Goal: Information Seeking & Learning: Learn about a topic

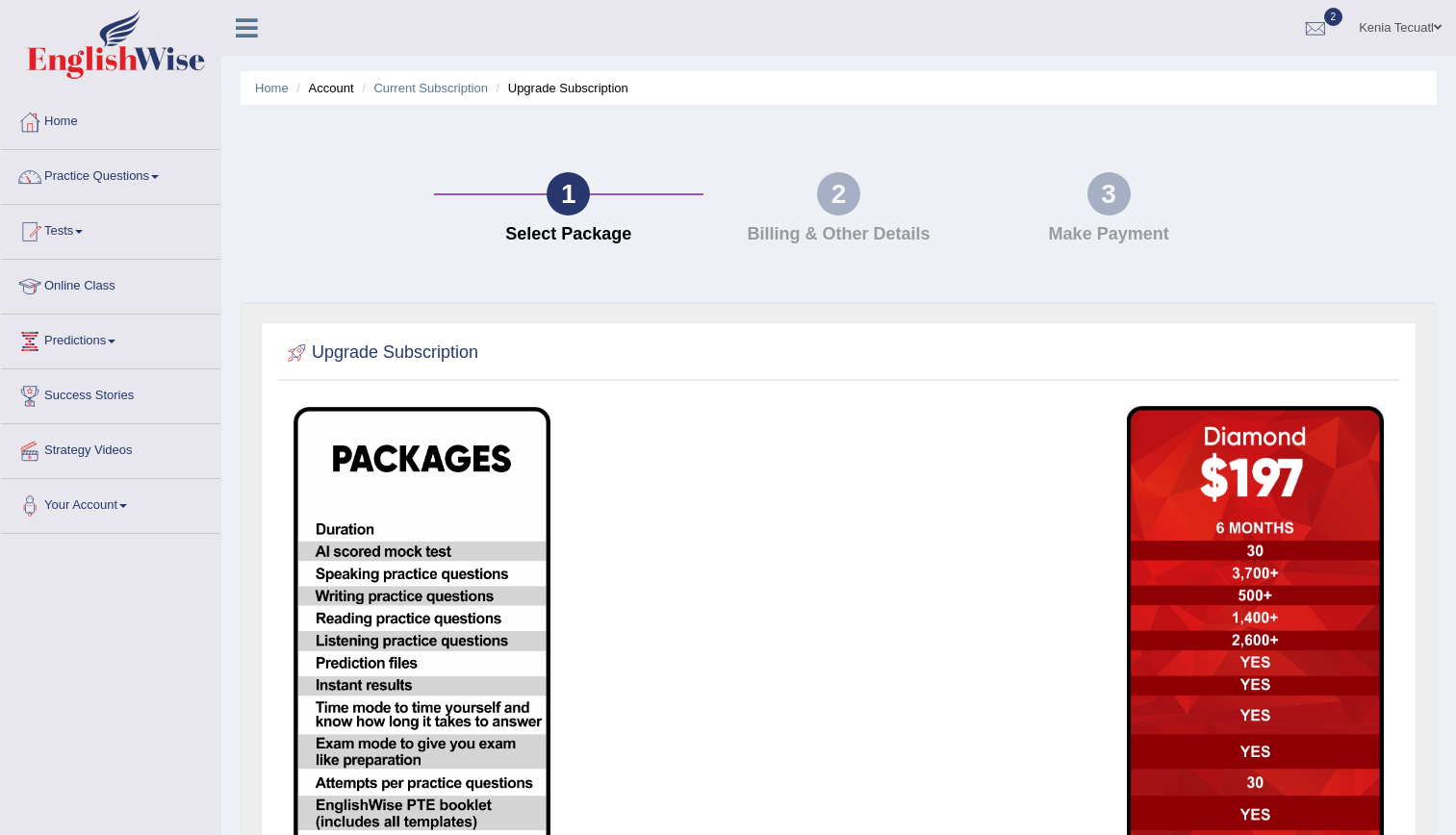
click at [109, 44] on img at bounding box center [116, 44] width 178 height 69
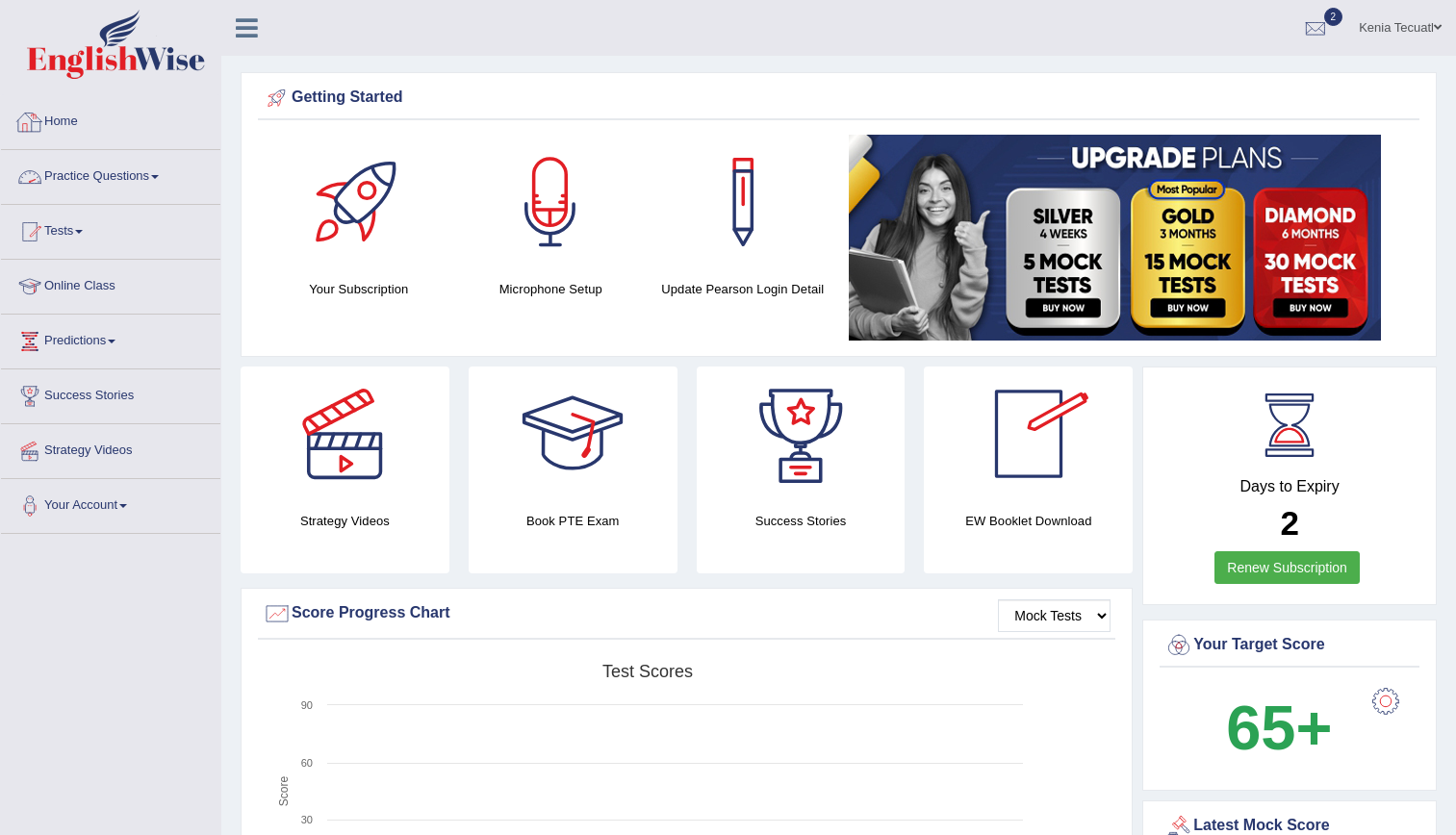
click at [109, 170] on link "Practice Questions" at bounding box center [111, 175] width 219 height 48
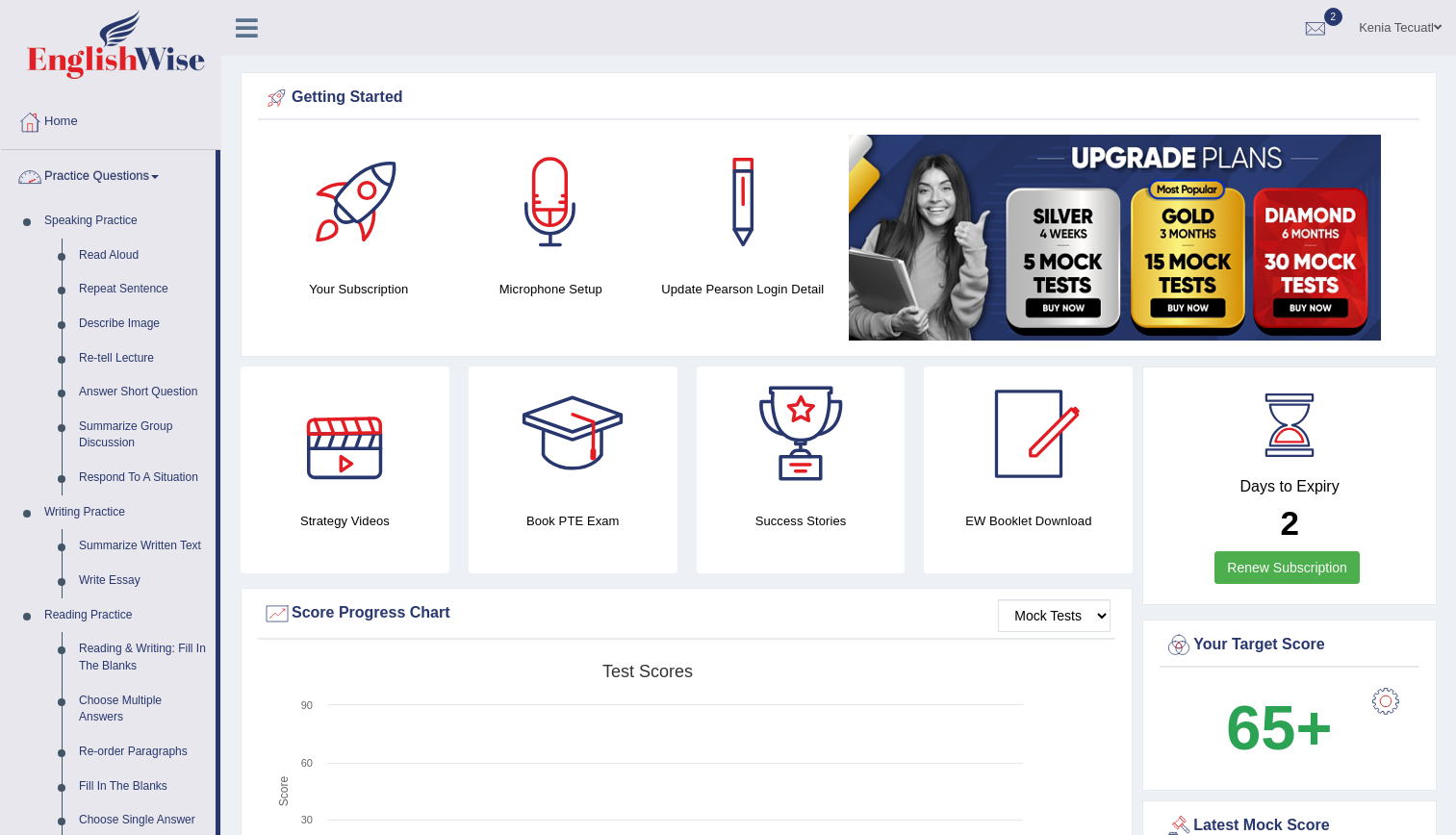
click at [94, 179] on link "Practice Questions" at bounding box center [108, 175] width 214 height 48
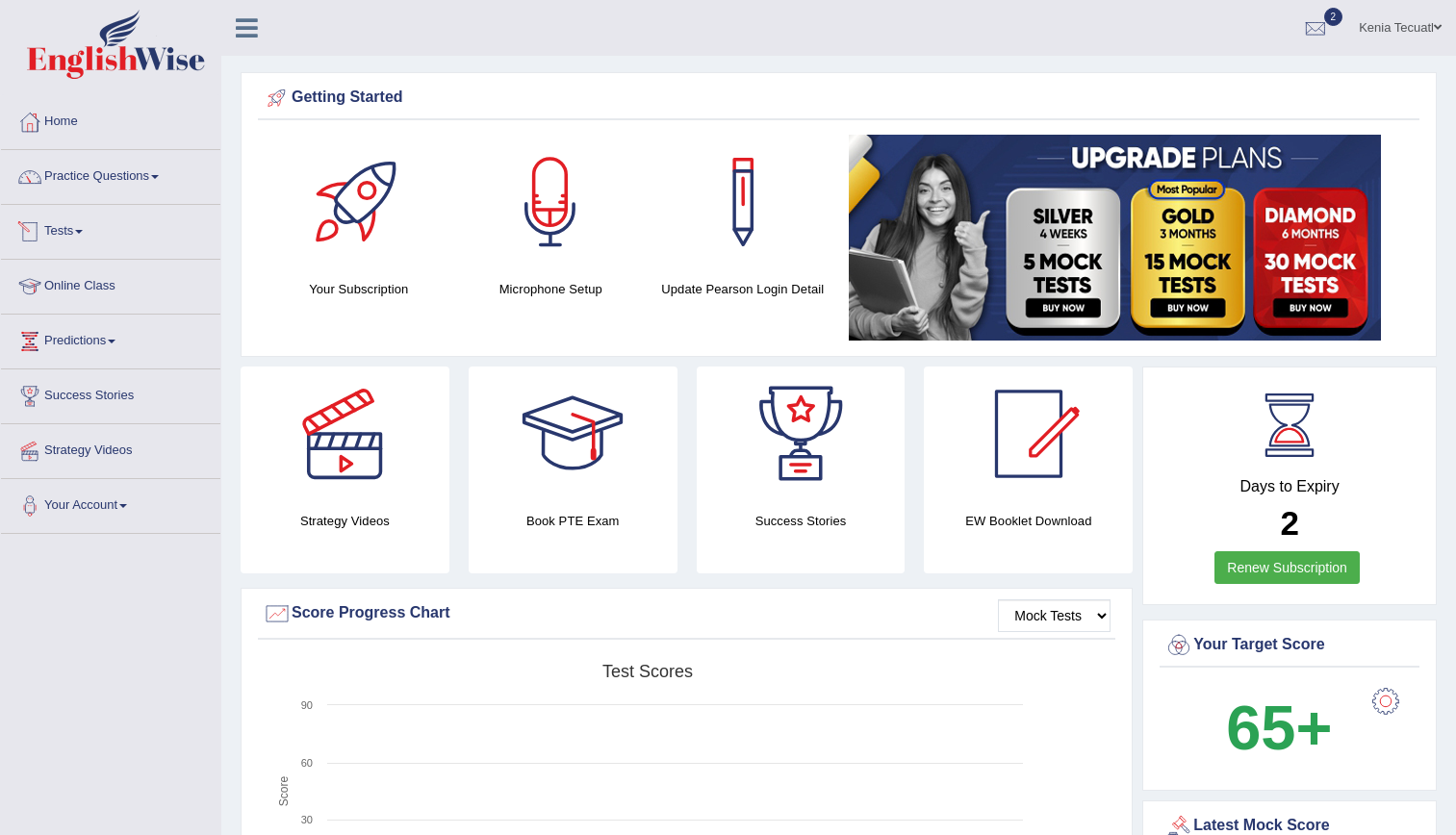
click at [92, 241] on link "Tests" at bounding box center [111, 229] width 219 height 48
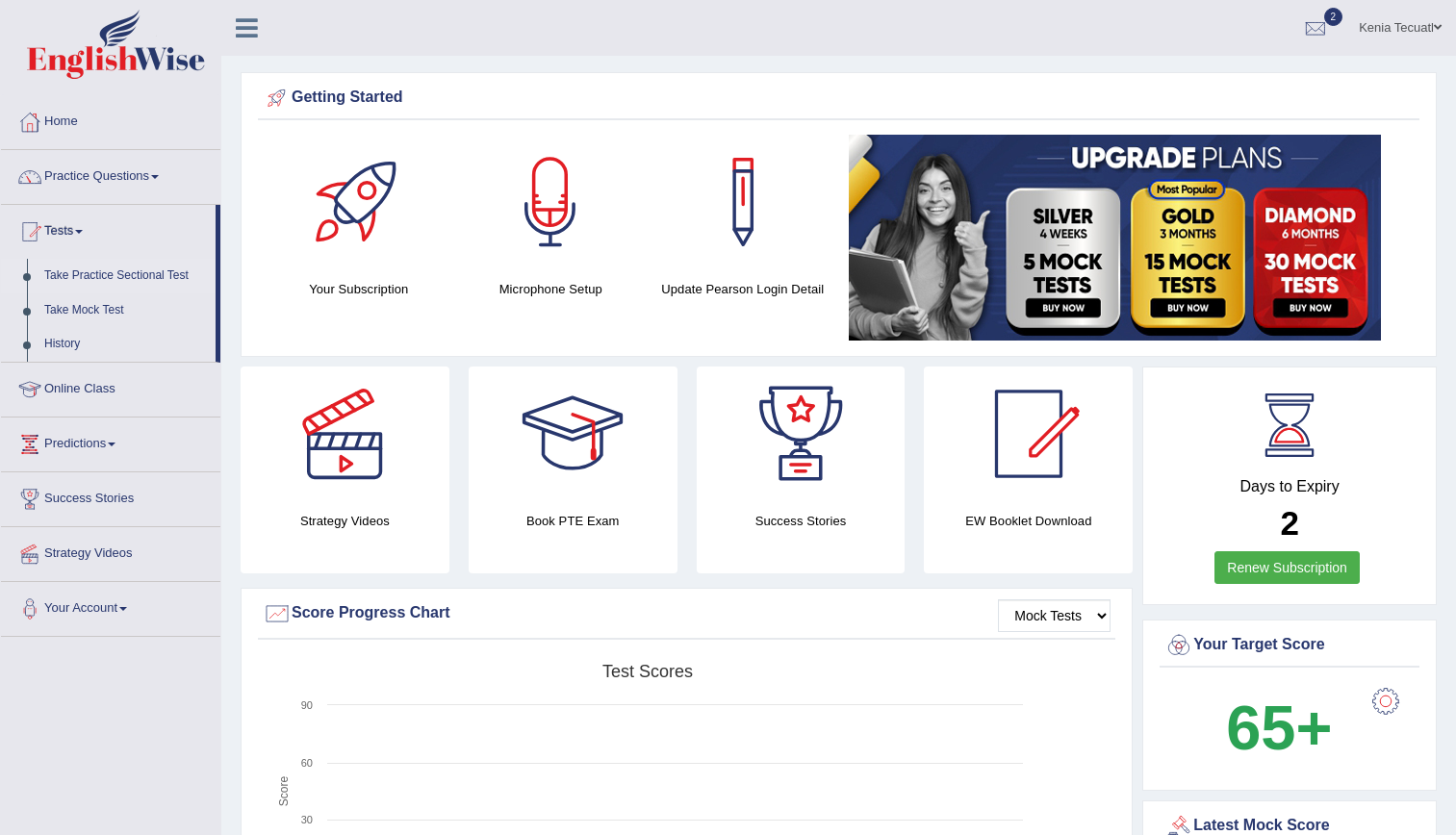
click at [110, 270] on link "Take Practice Sectional Test" at bounding box center [126, 276] width 180 height 35
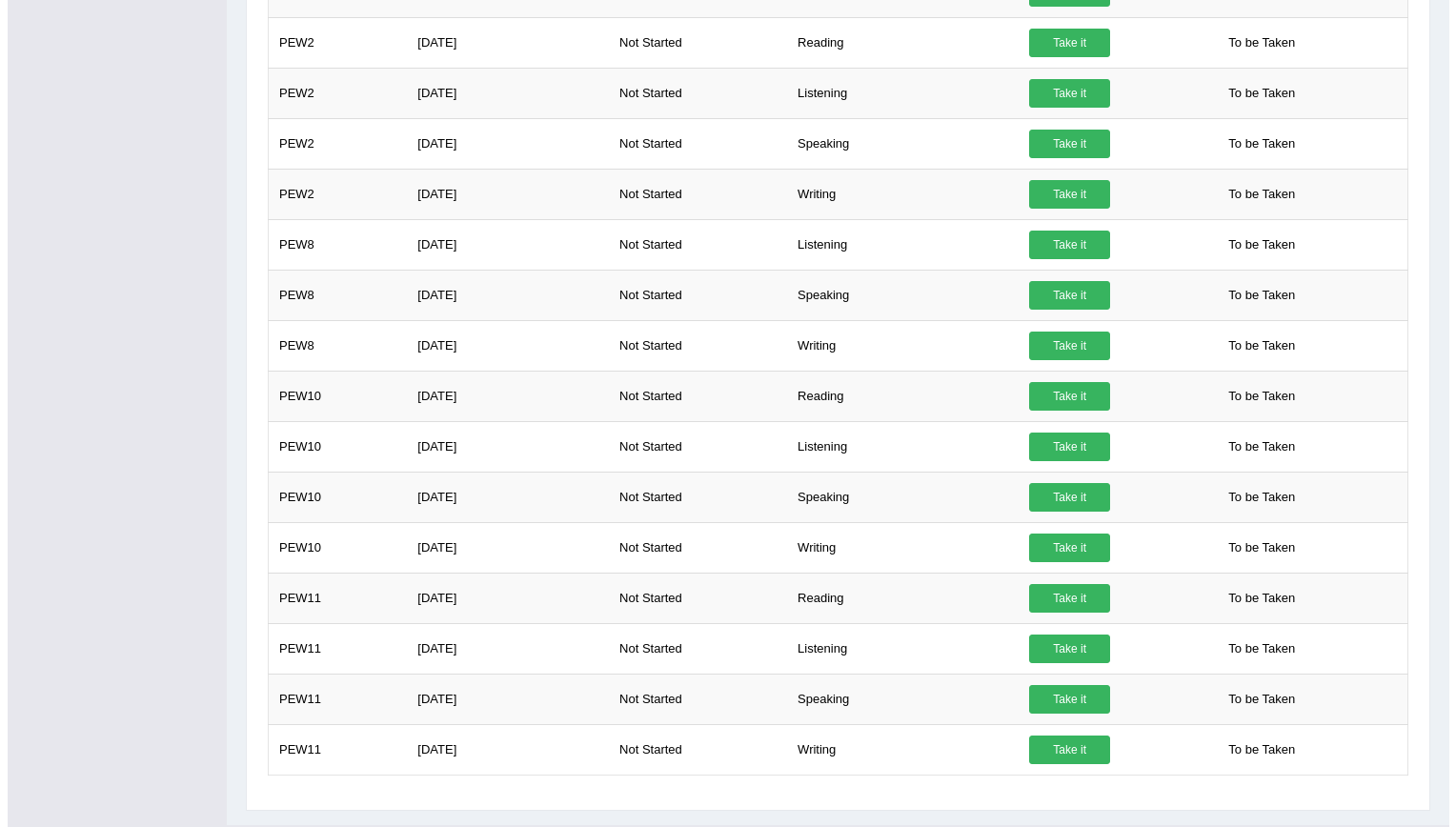
scroll to position [1371, 0]
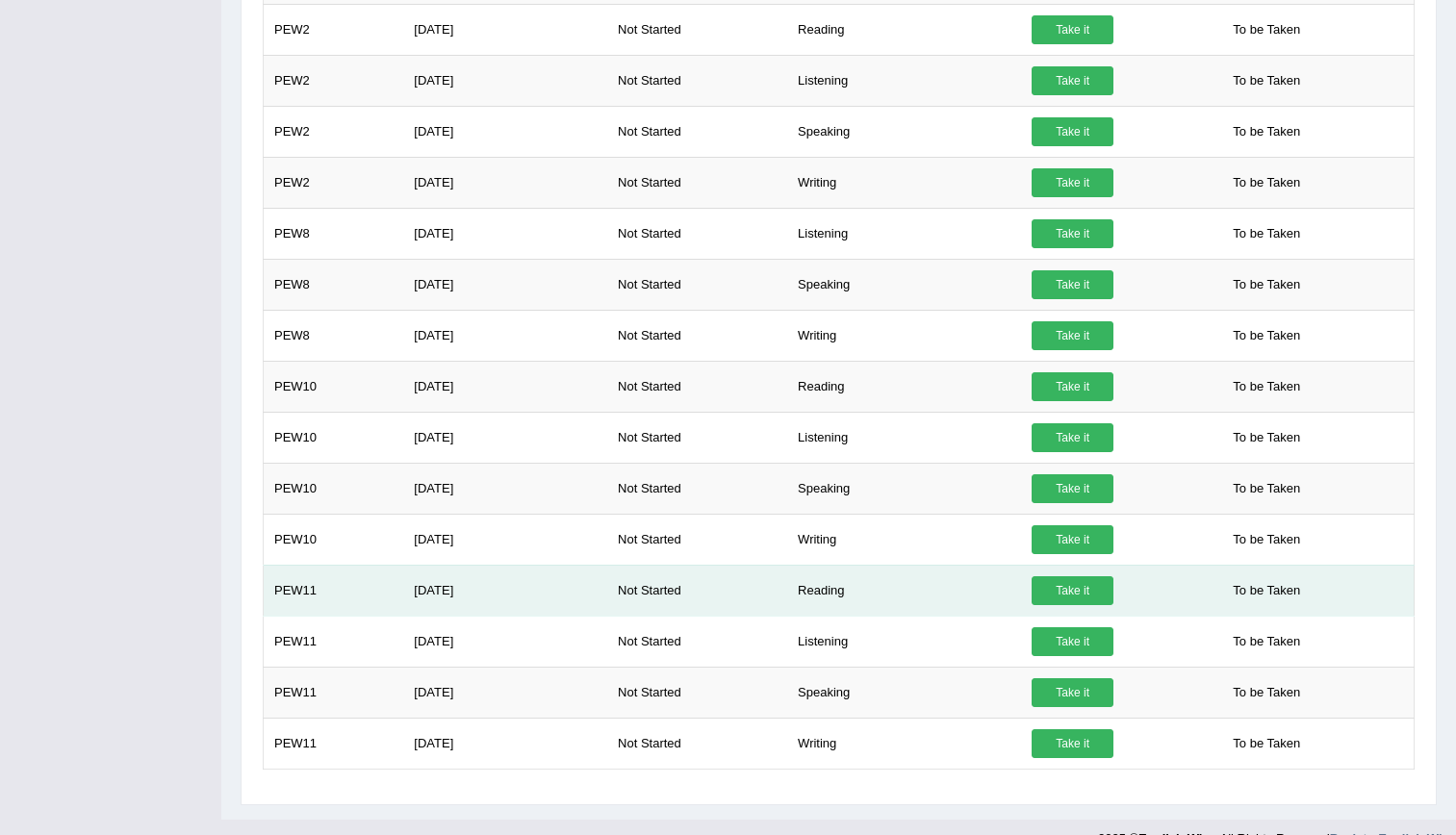
click at [1080, 599] on link "Take it" at bounding box center [1073, 591] width 81 height 29
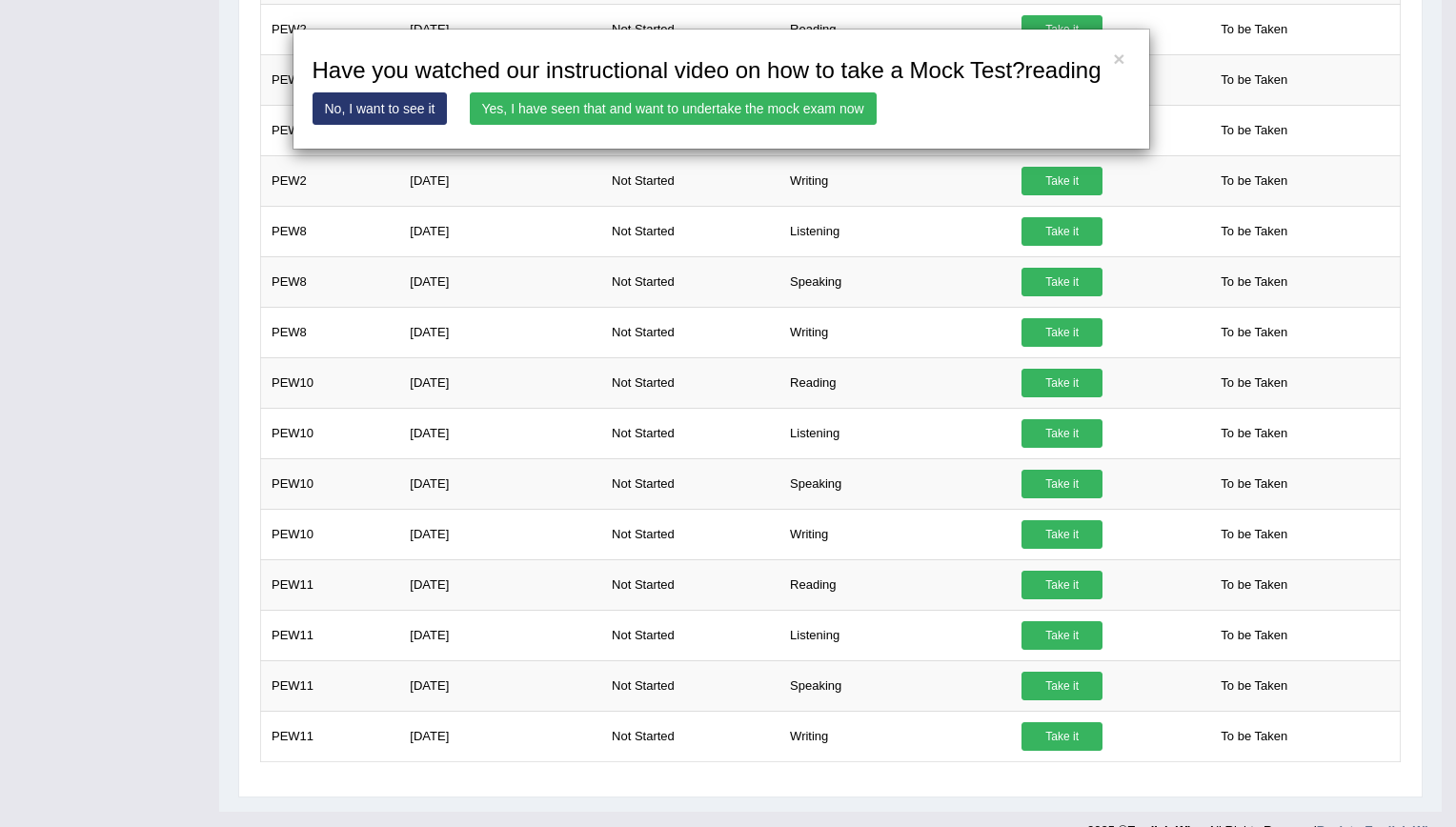
click at [570, 103] on link "Yes, I have seen that and want to undertake the mock exam now" at bounding box center [673, 109] width 407 height 33
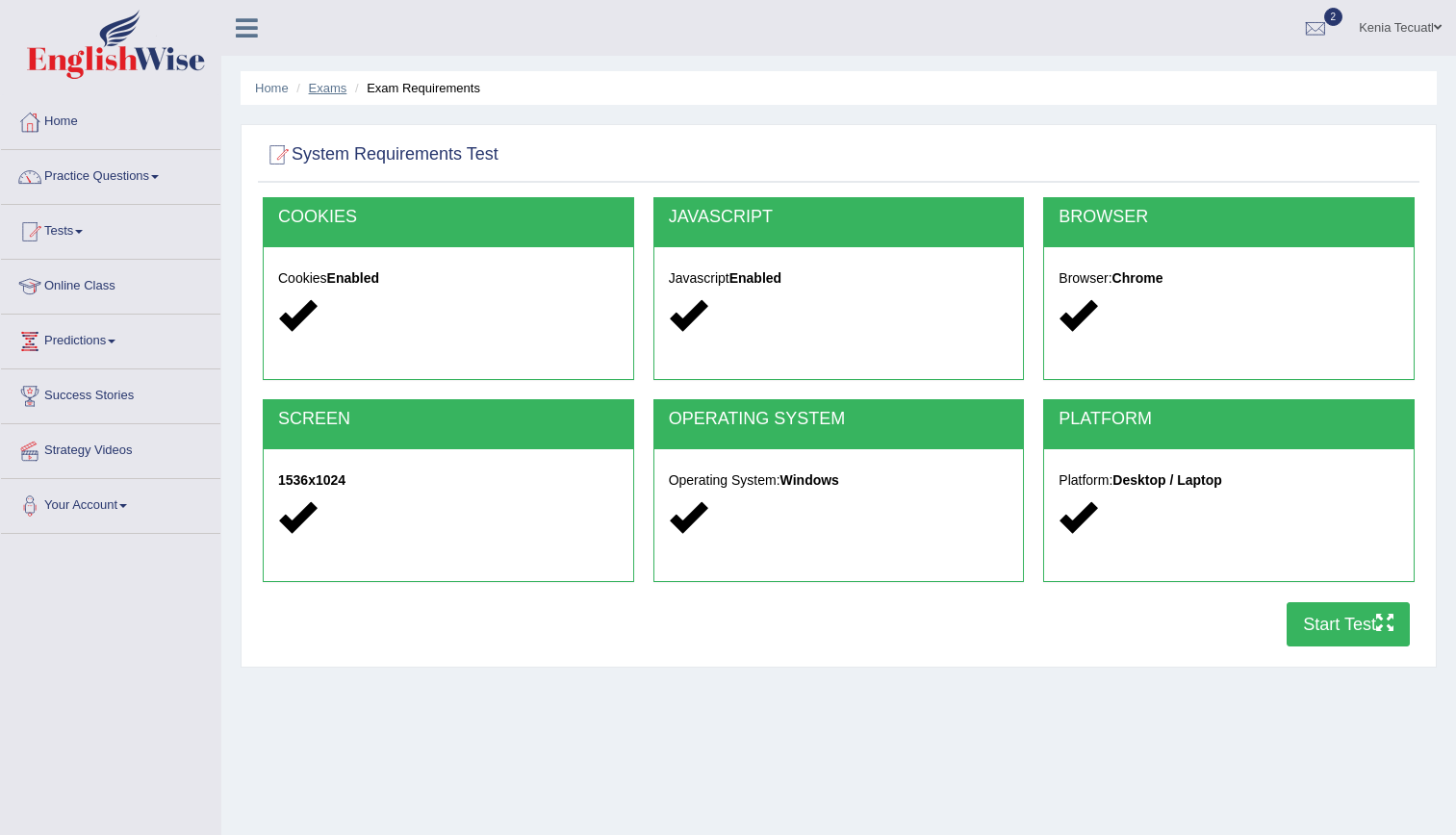
click at [324, 81] on link "Exams" at bounding box center [329, 87] width 39 height 15
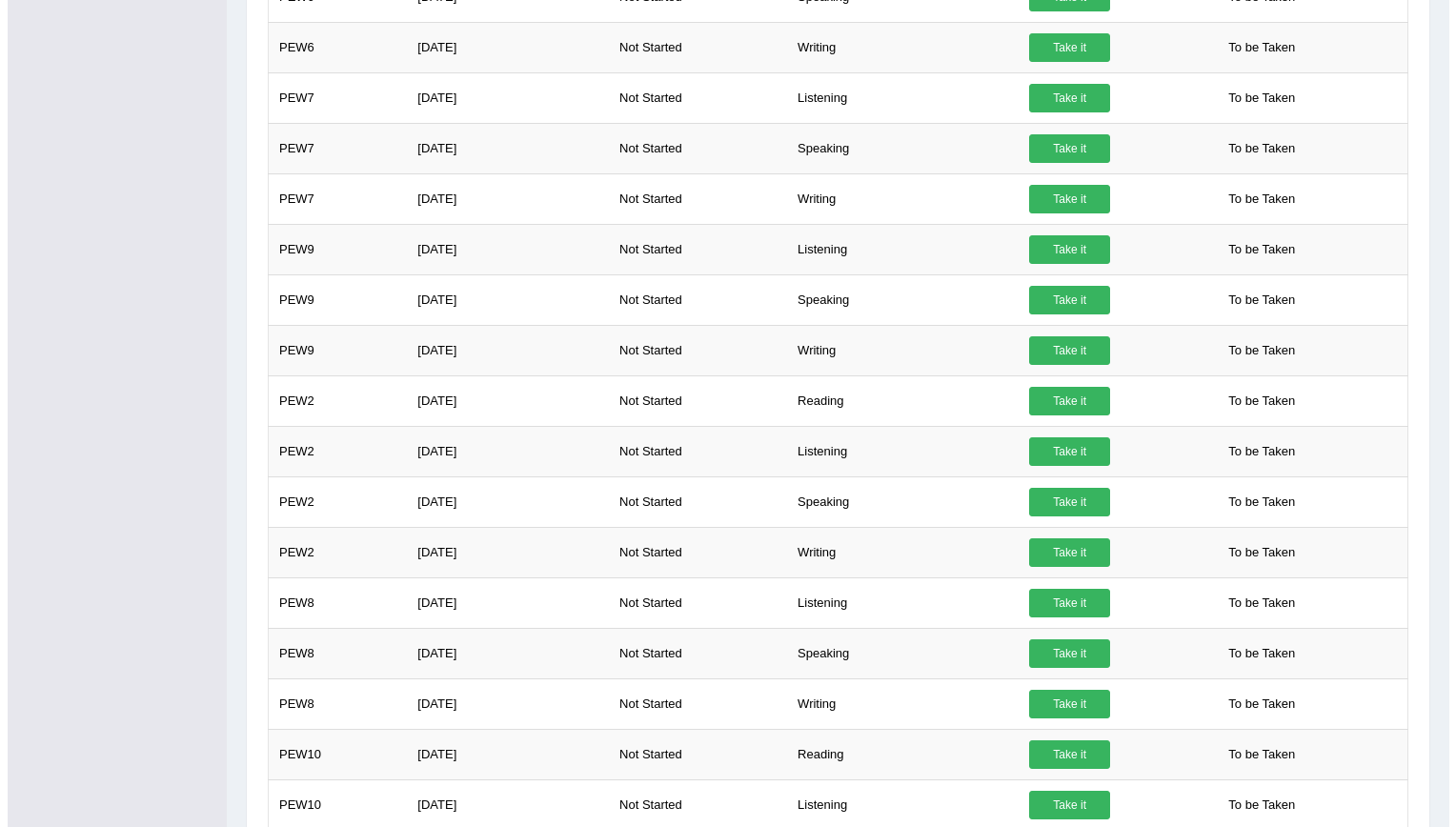
scroll to position [1009, 0]
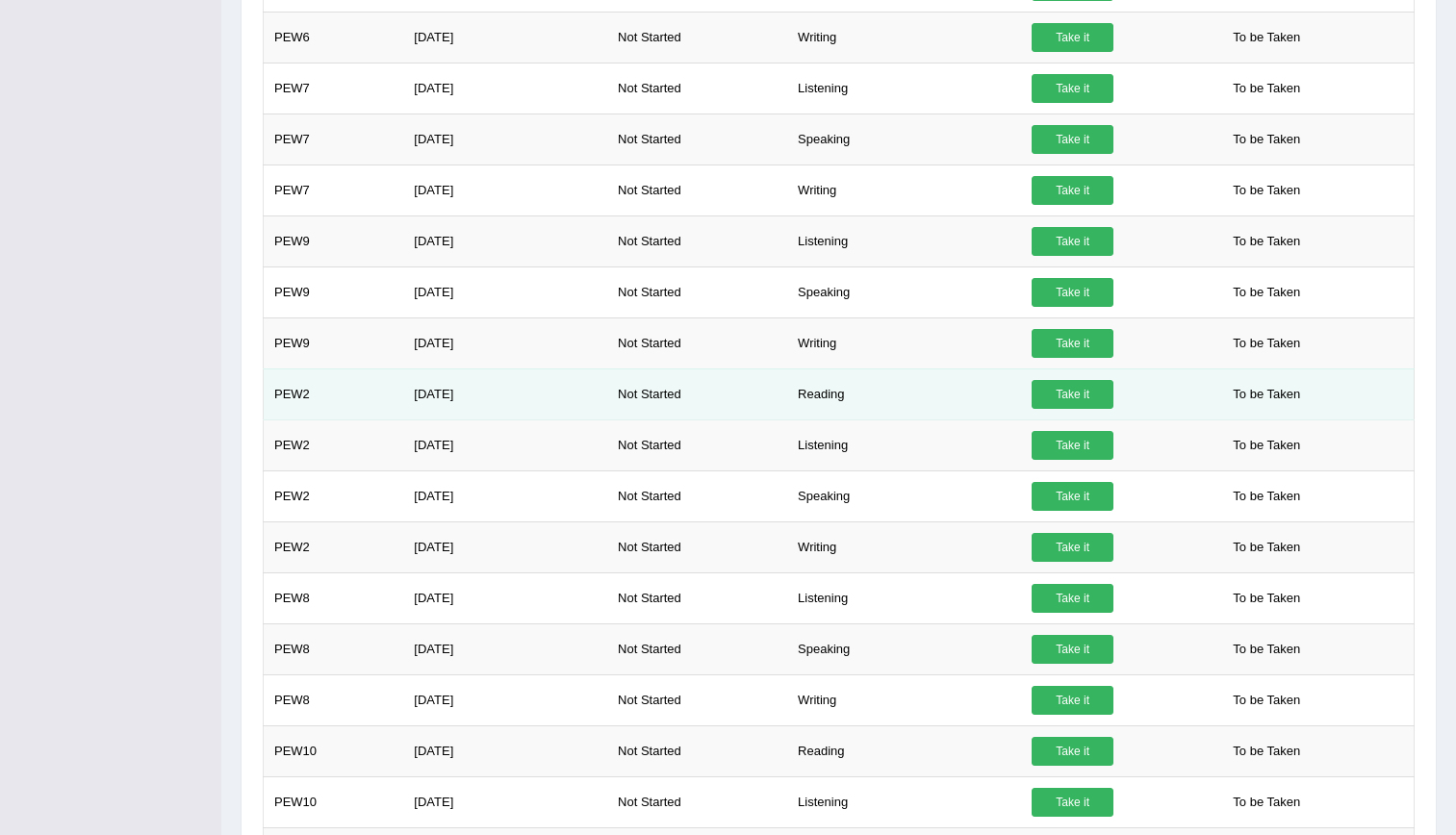
click at [1087, 395] on link "Take it" at bounding box center [1073, 395] width 81 height 29
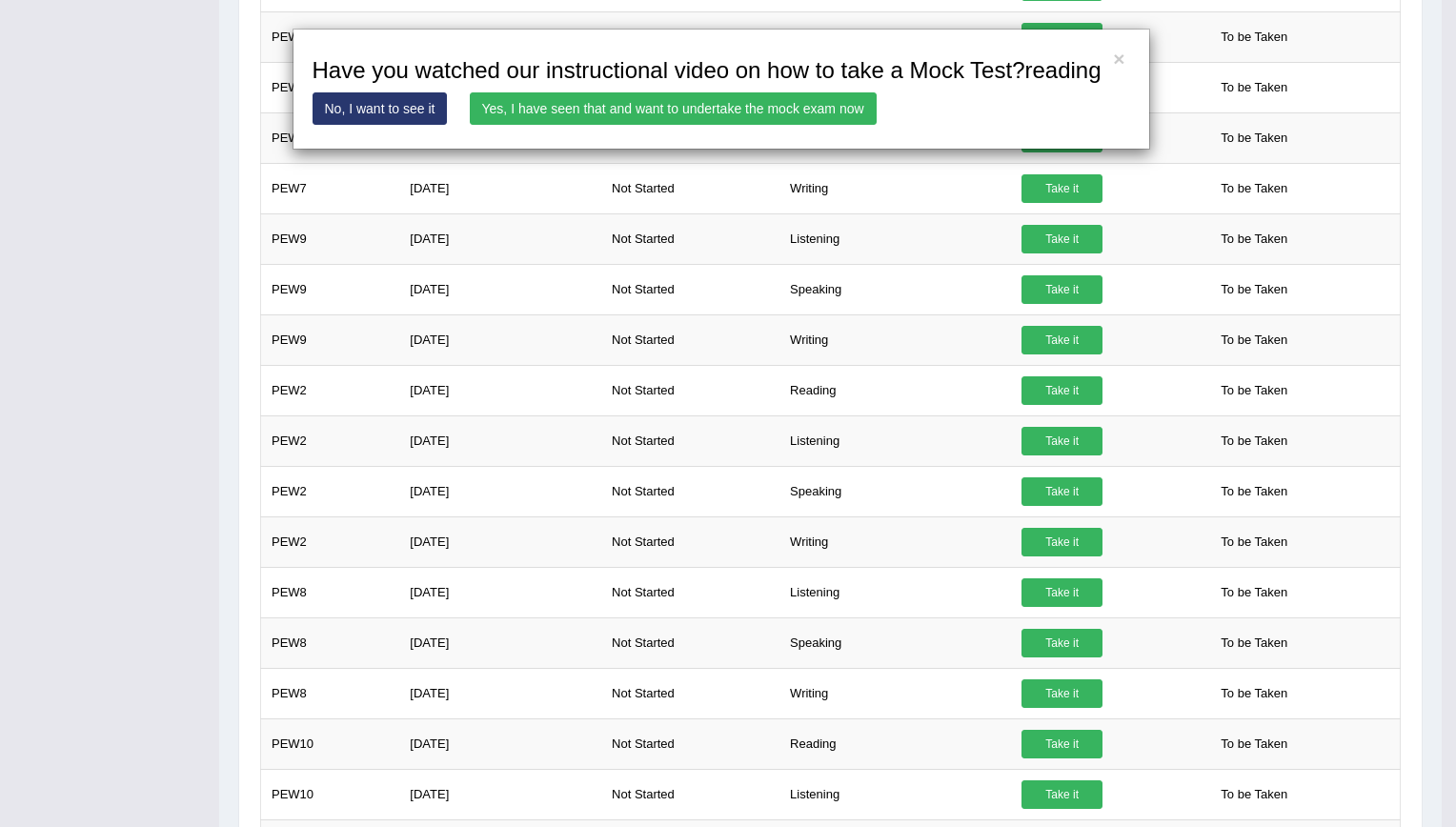
click at [725, 98] on link "Yes, I have seen that and want to undertake the mock exam now" at bounding box center [673, 109] width 407 height 33
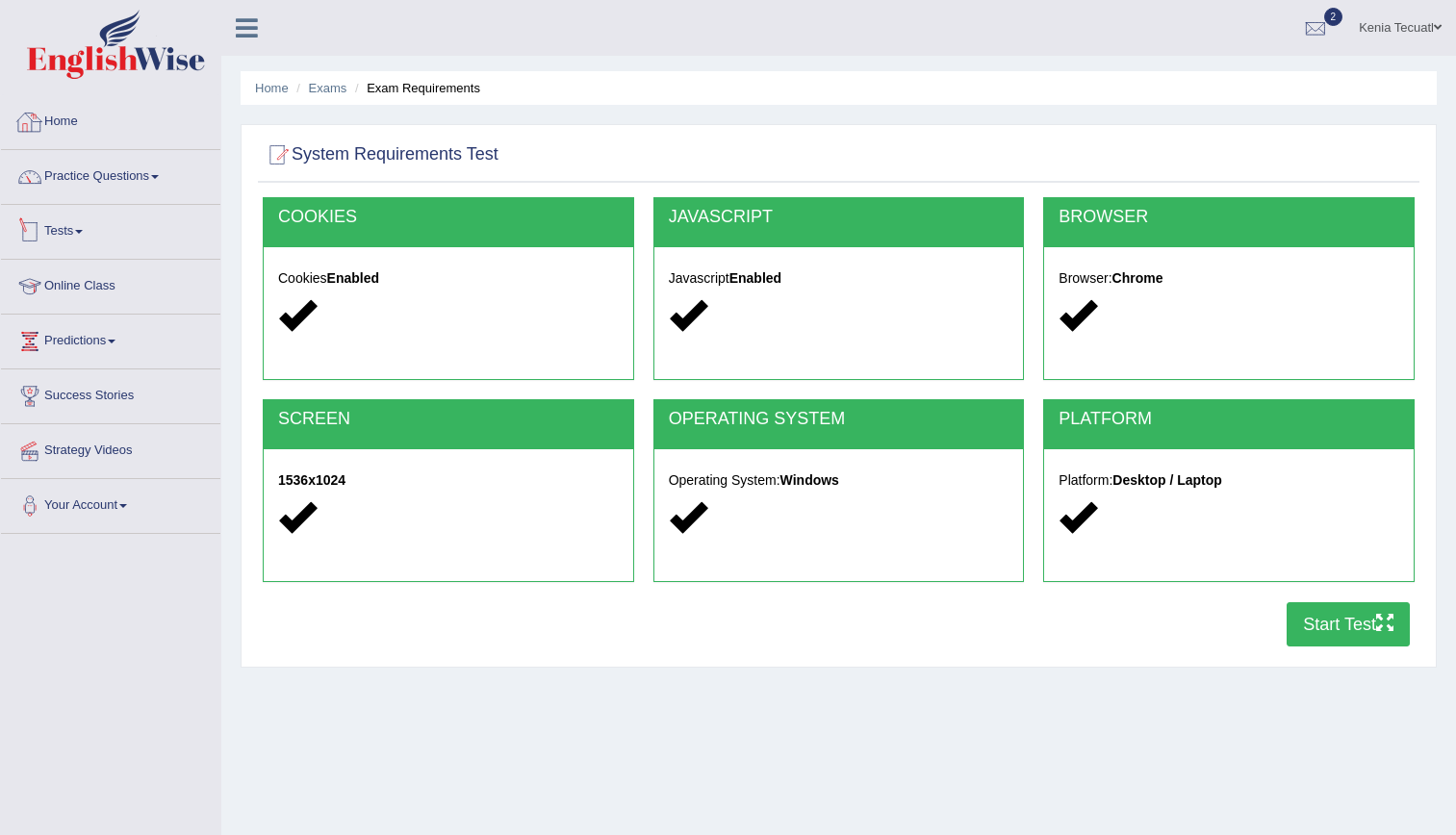
click at [48, 122] on link "Home" at bounding box center [111, 119] width 219 height 48
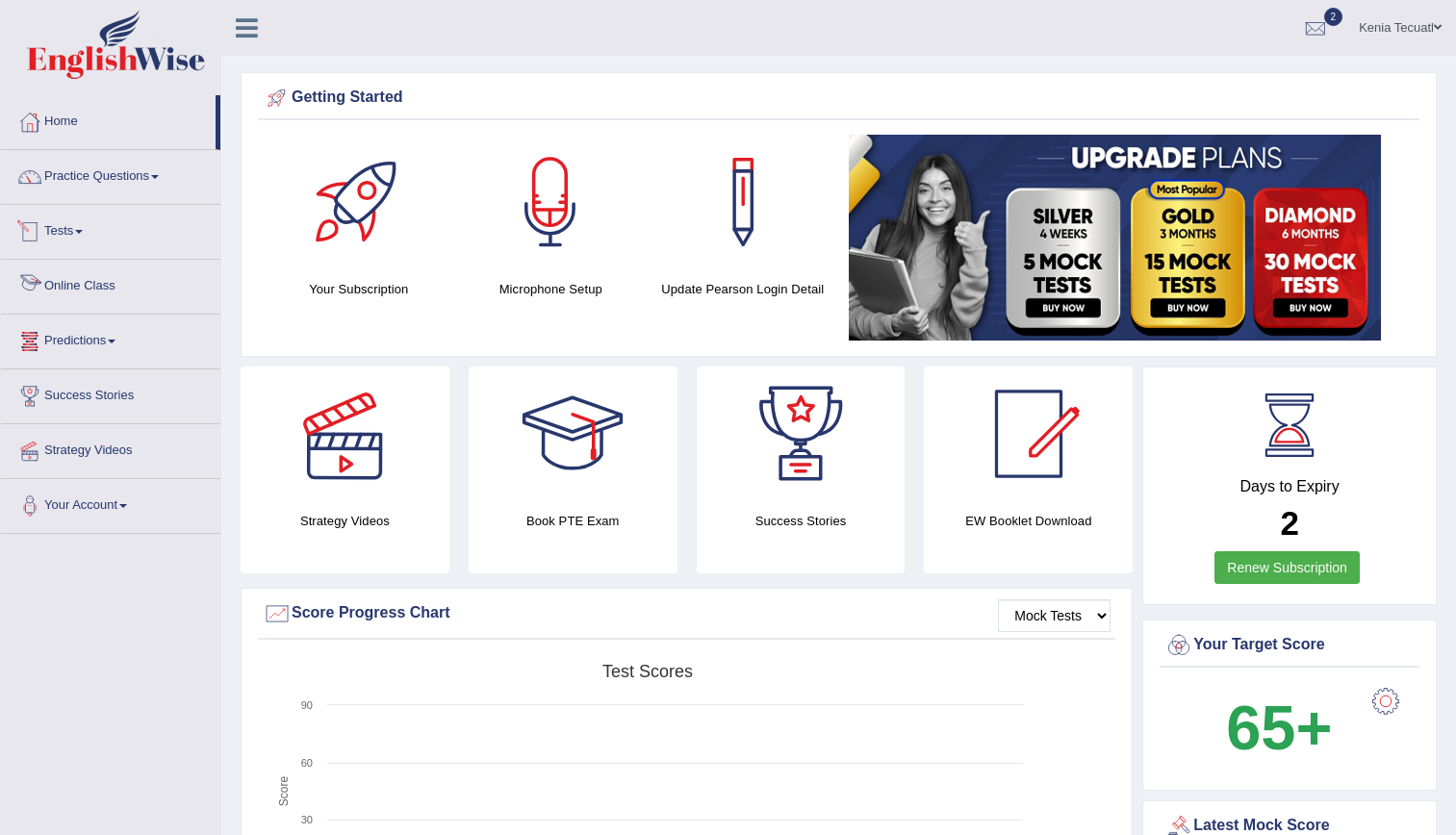
click at [97, 228] on link "Tests" at bounding box center [111, 229] width 219 height 48
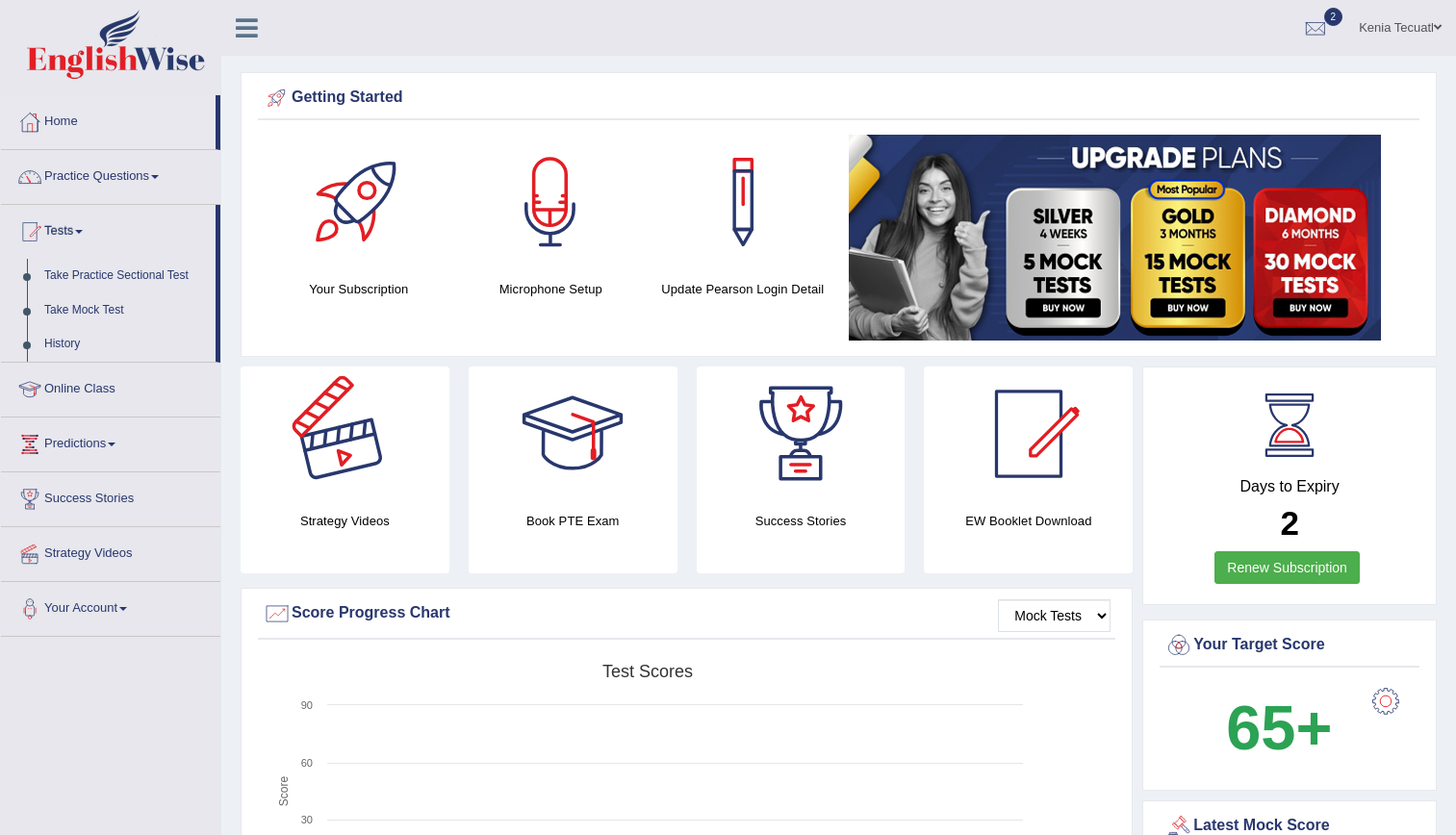
click at [288, 461] on div at bounding box center [344, 434] width 135 height 135
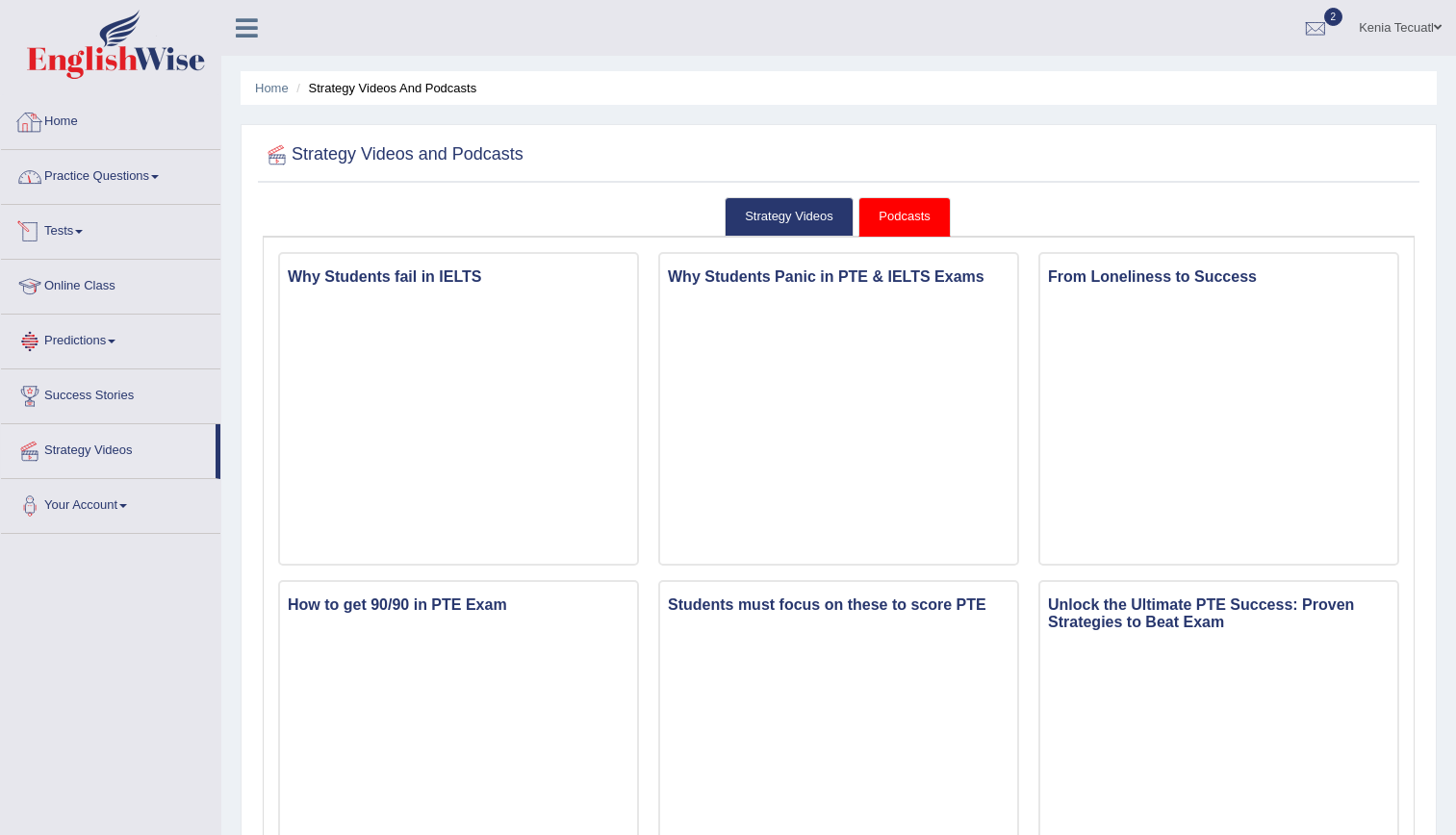
click at [76, 127] on link "Home" at bounding box center [111, 119] width 219 height 48
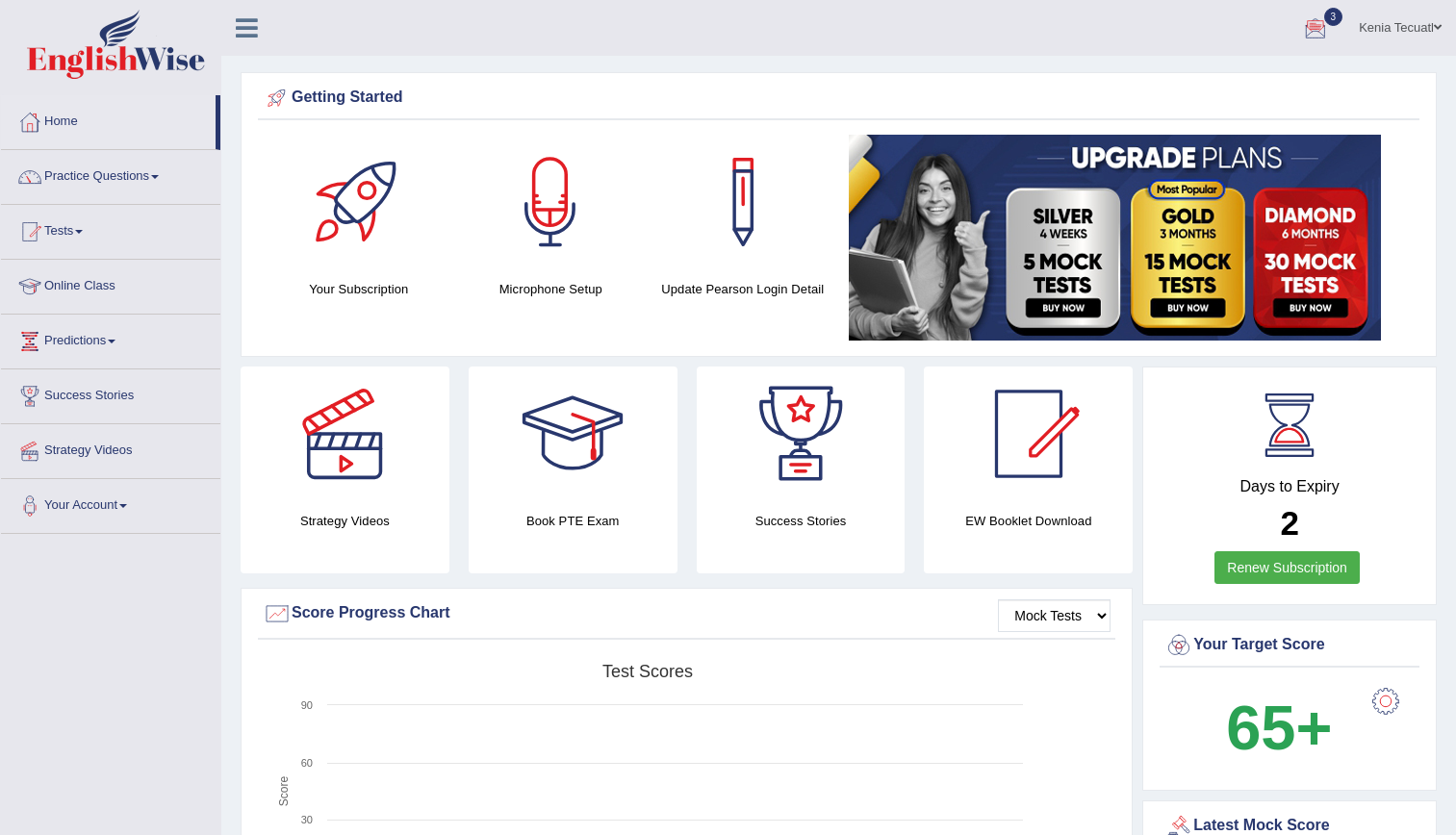
click at [1327, 39] on link "3" at bounding box center [1316, 25] width 58 height 50
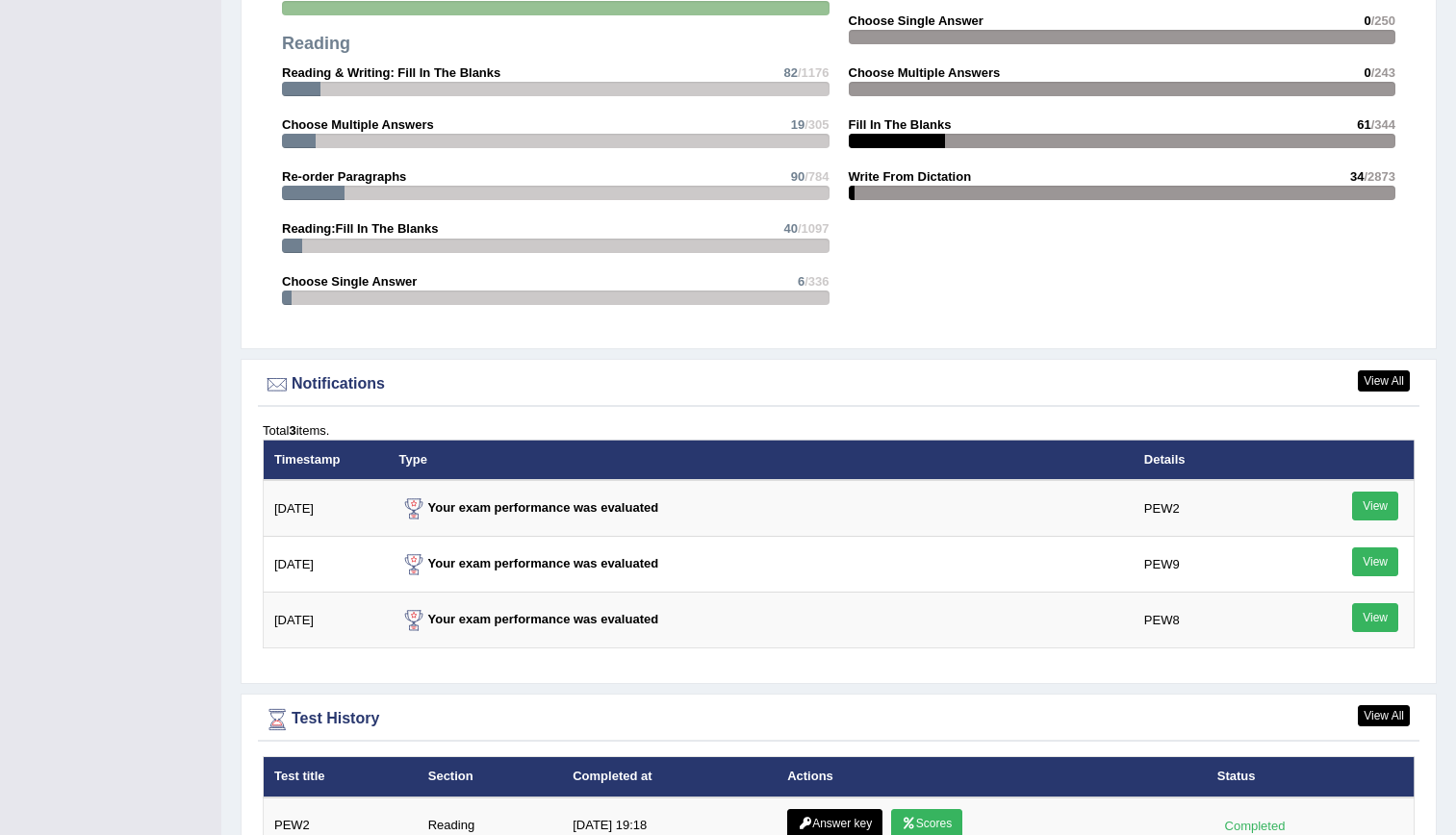
scroll to position [2500, 0]
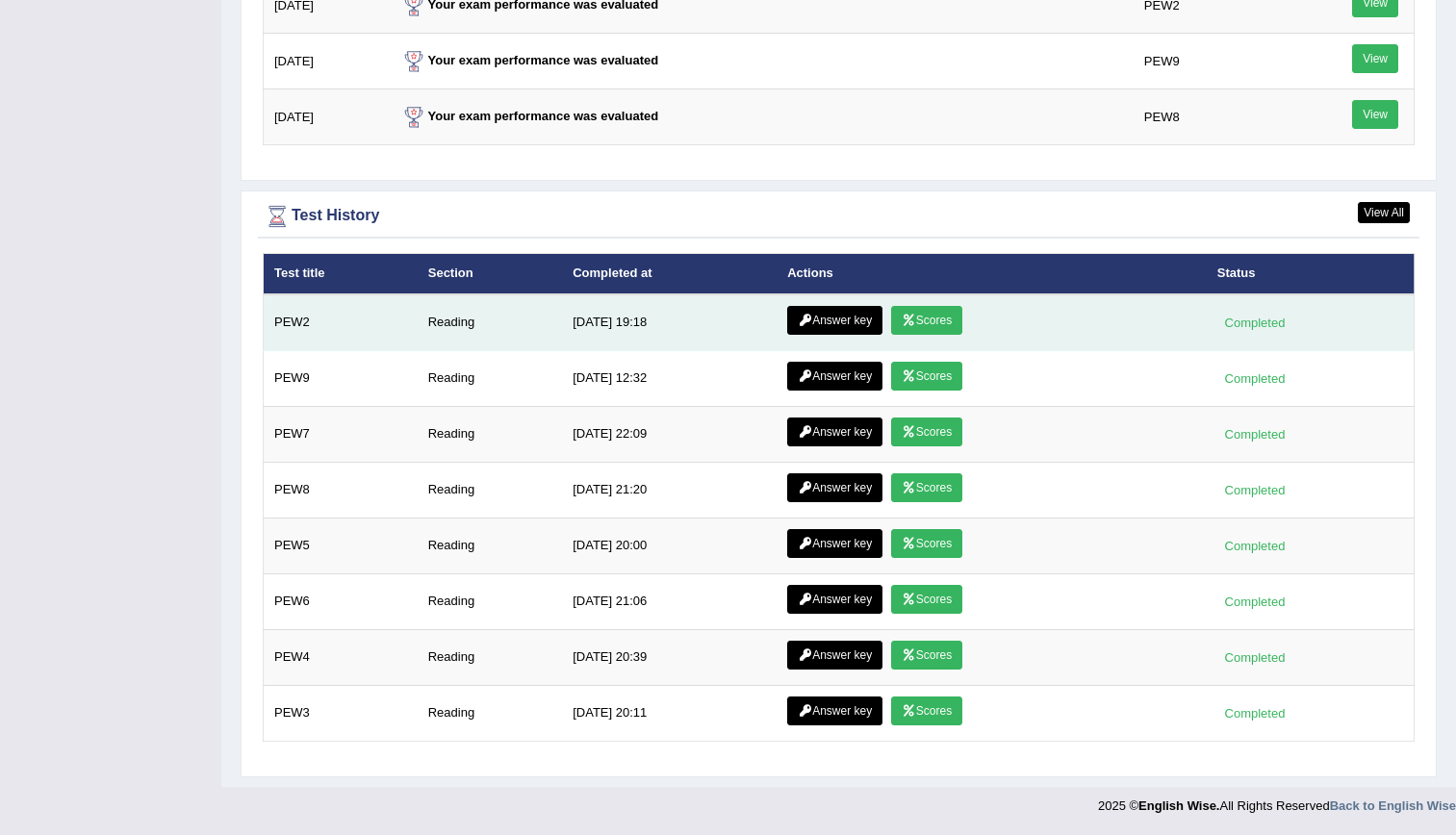
click at [855, 312] on link "Answer key" at bounding box center [835, 321] width 95 height 29
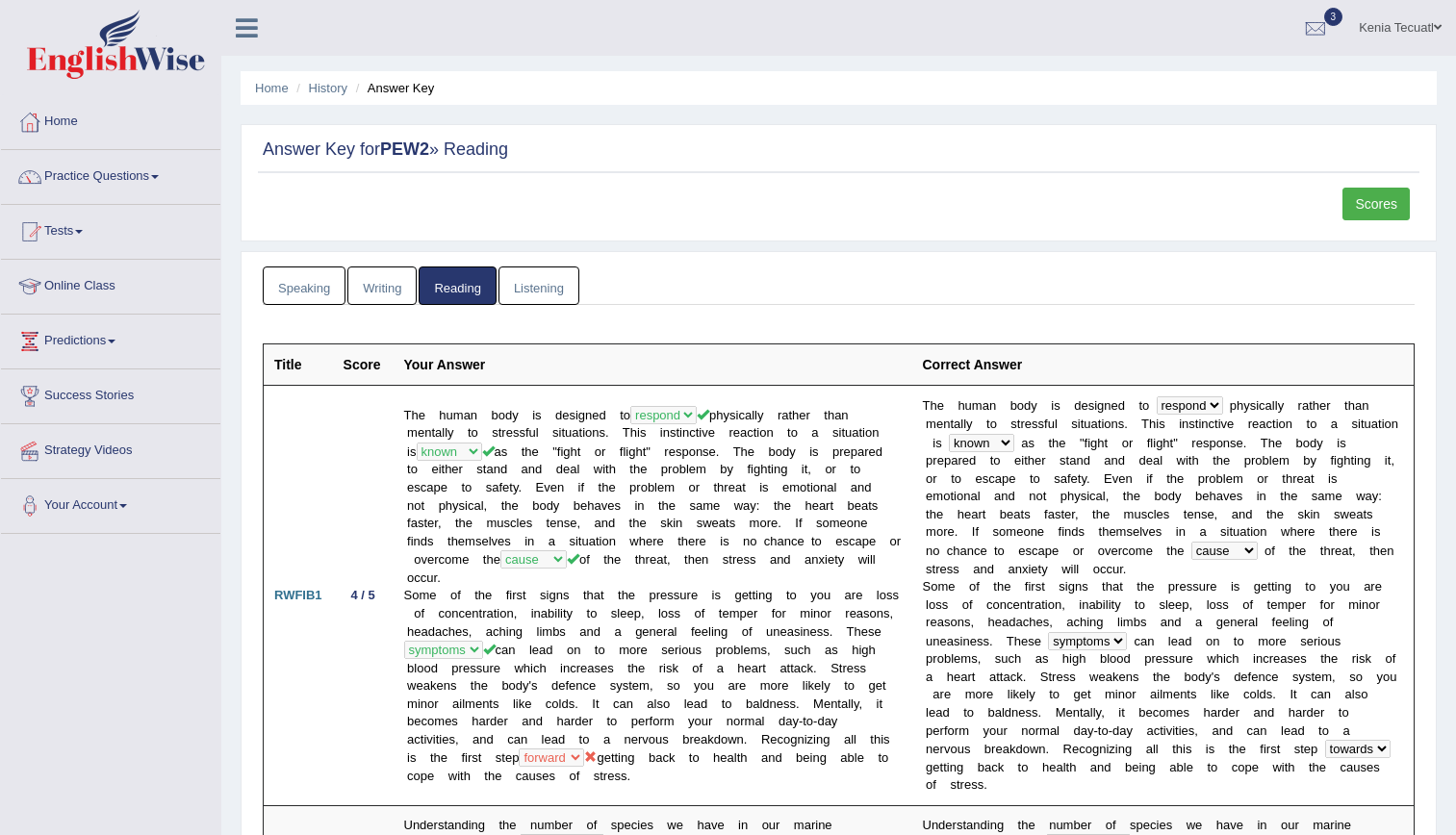
click at [534, 293] on link "Listening" at bounding box center [538, 286] width 81 height 40
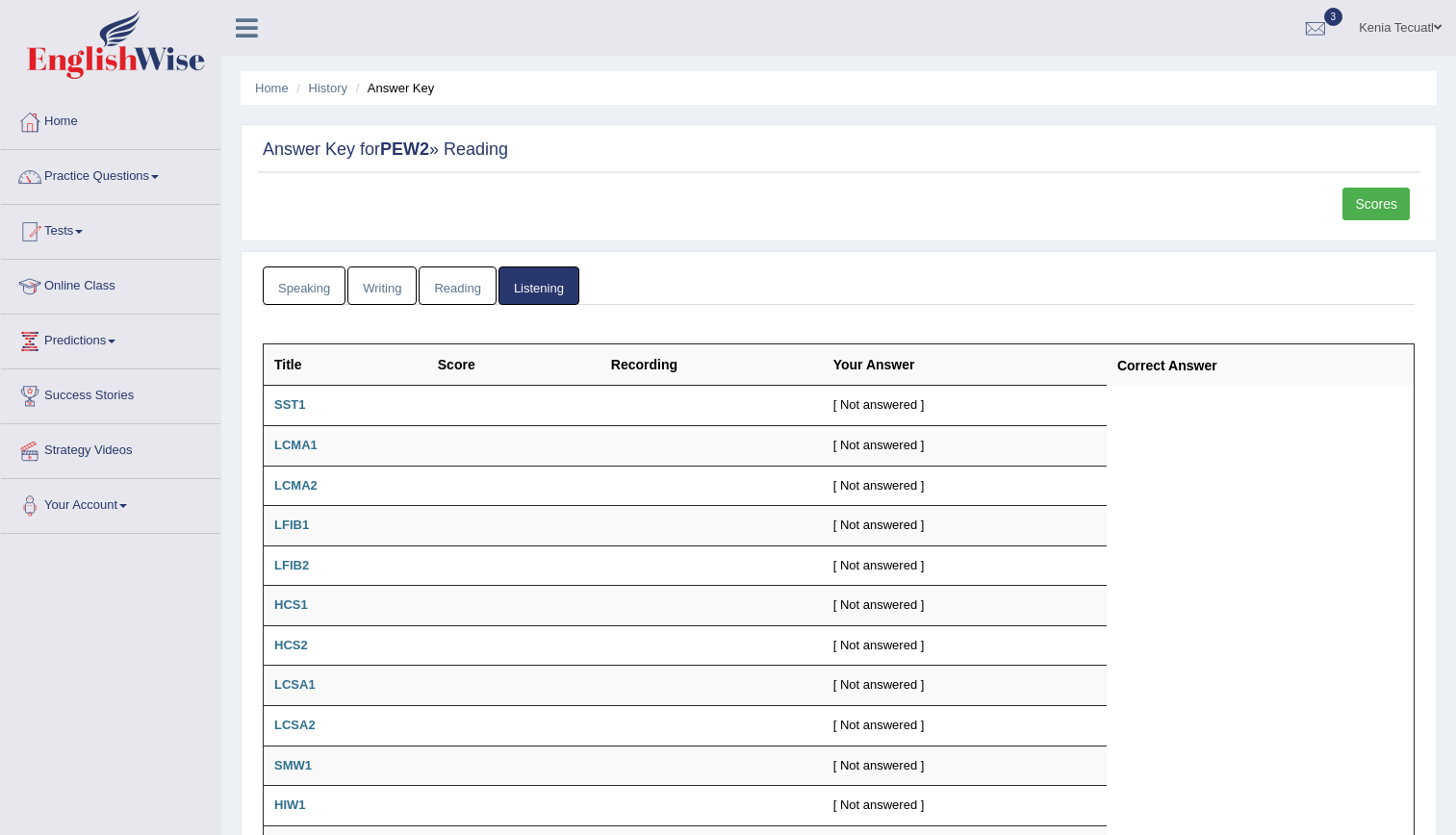
click at [448, 299] on link "Reading" at bounding box center [457, 286] width 77 height 40
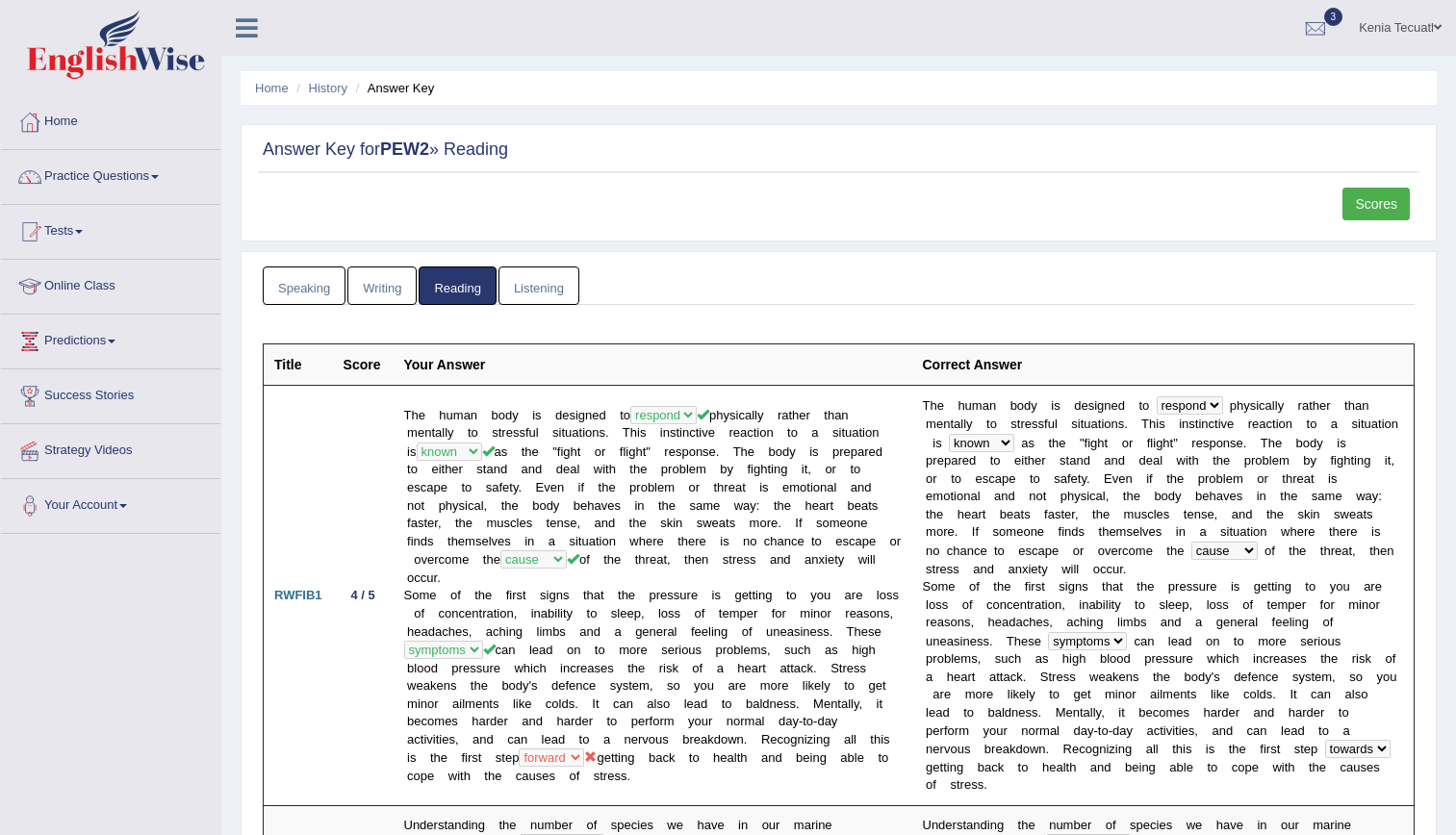
click at [368, 301] on link "Writing" at bounding box center [381, 286] width 69 height 40
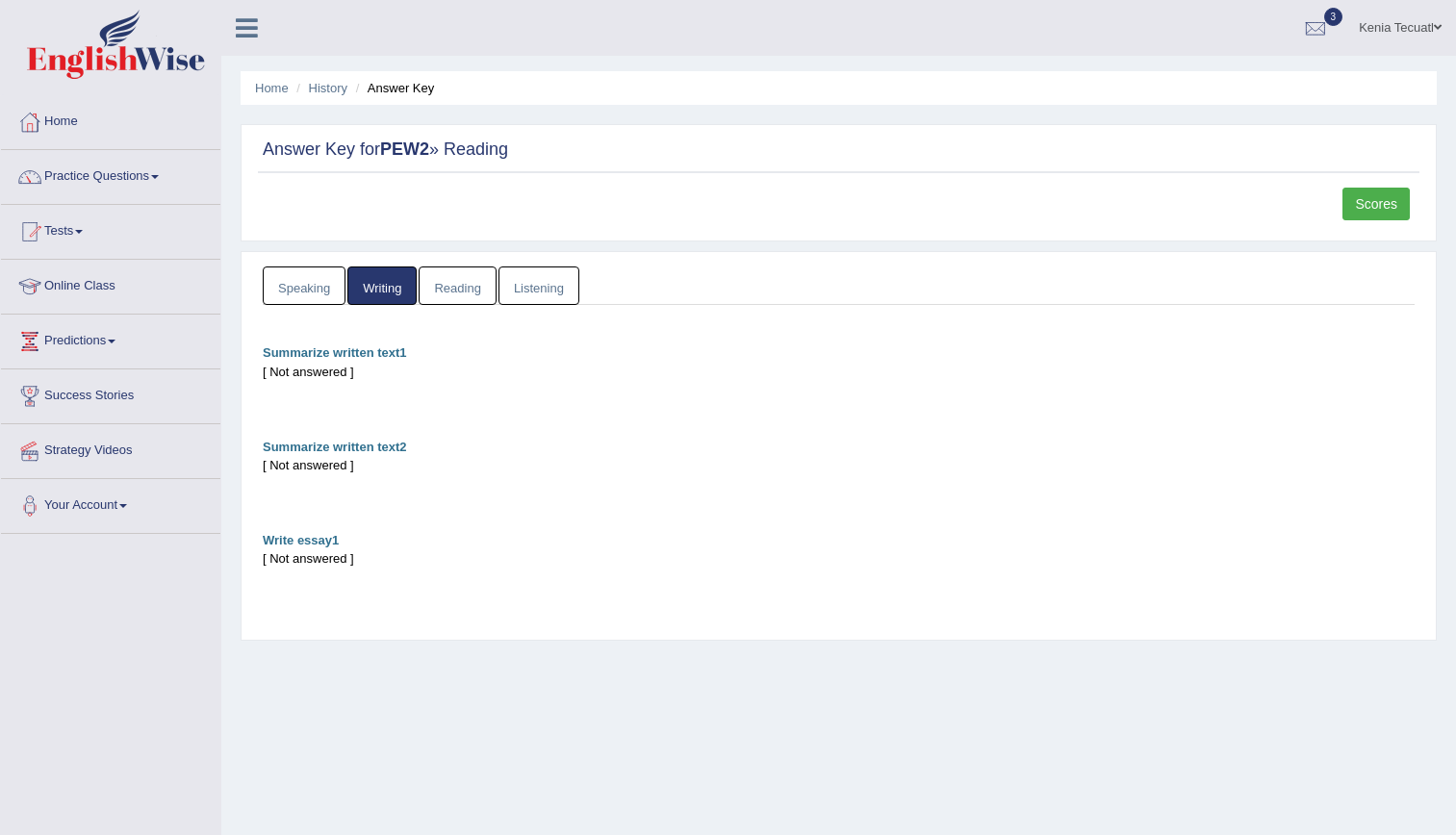
click at [284, 302] on link "Speaking" at bounding box center [304, 286] width 82 height 40
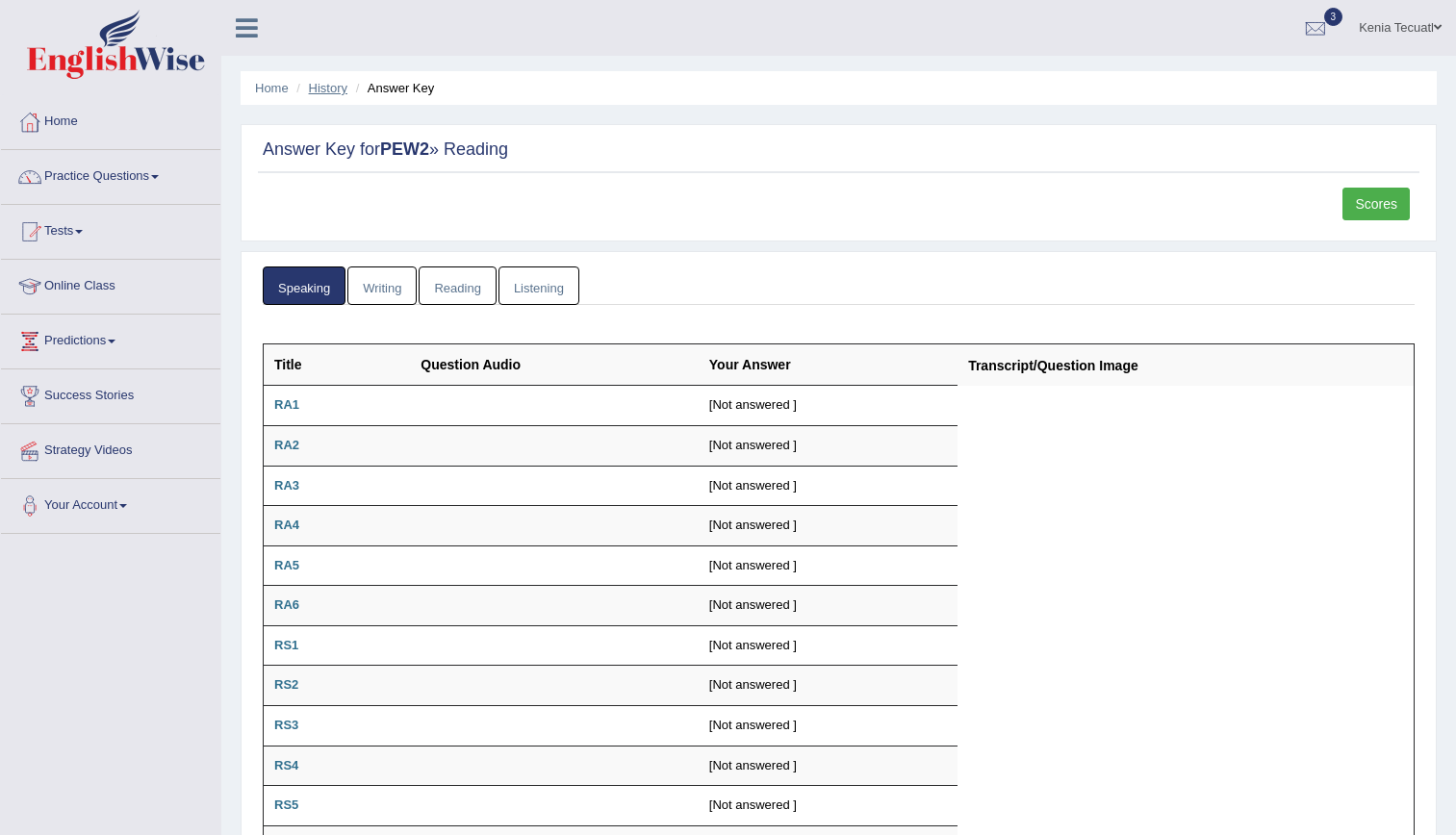
click at [343, 85] on link "History" at bounding box center [329, 87] width 39 height 15
